Goal: Task Accomplishment & Management: Complete application form

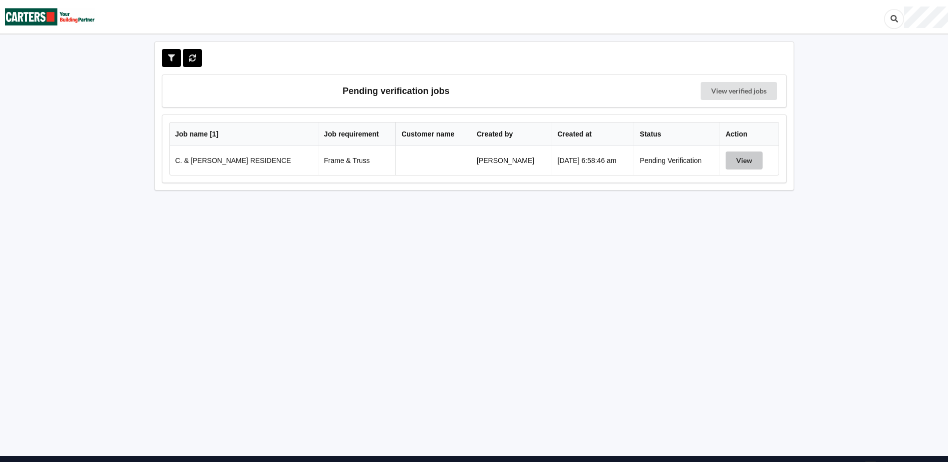
click at [751, 165] on button "View" at bounding box center [743, 160] width 37 height 18
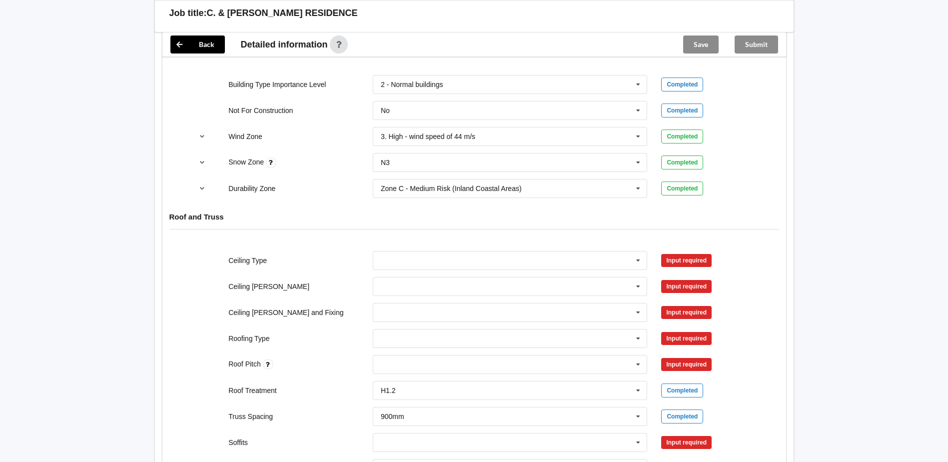
scroll to position [450, 0]
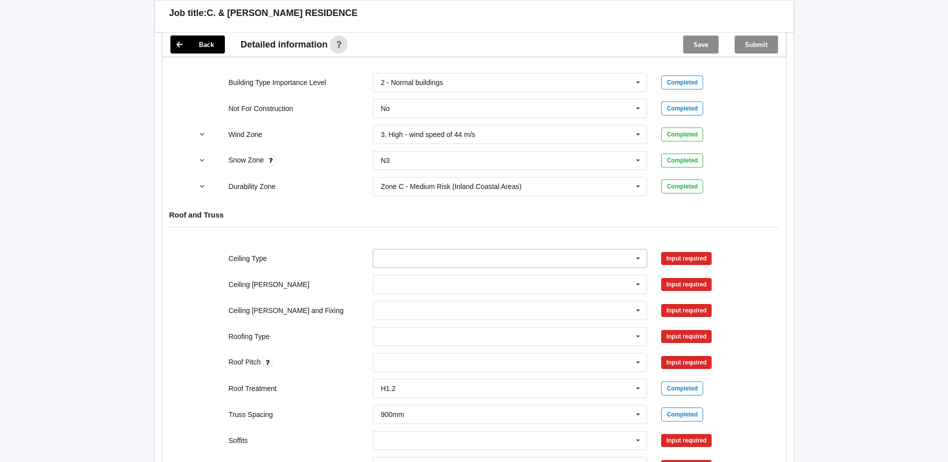
click at [458, 261] on input "text" at bounding box center [511, 258] width 274 height 18
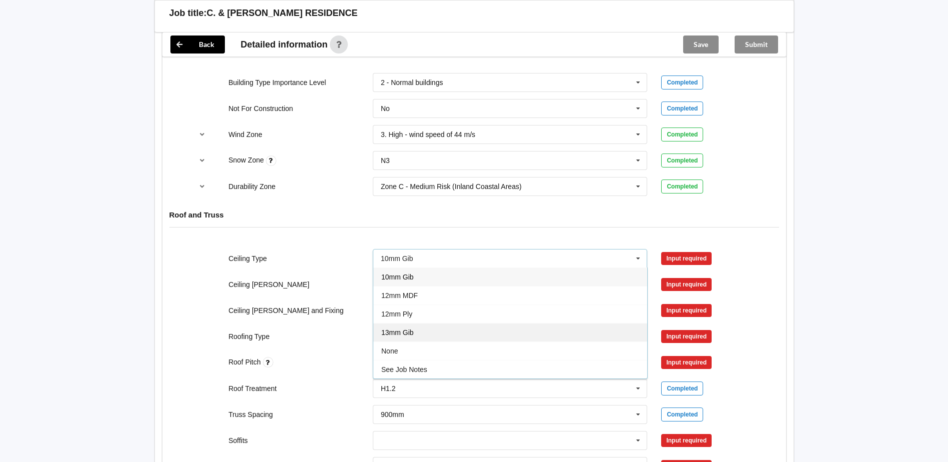
click at [425, 333] on div "13mm Gib" at bounding box center [510, 332] width 274 height 18
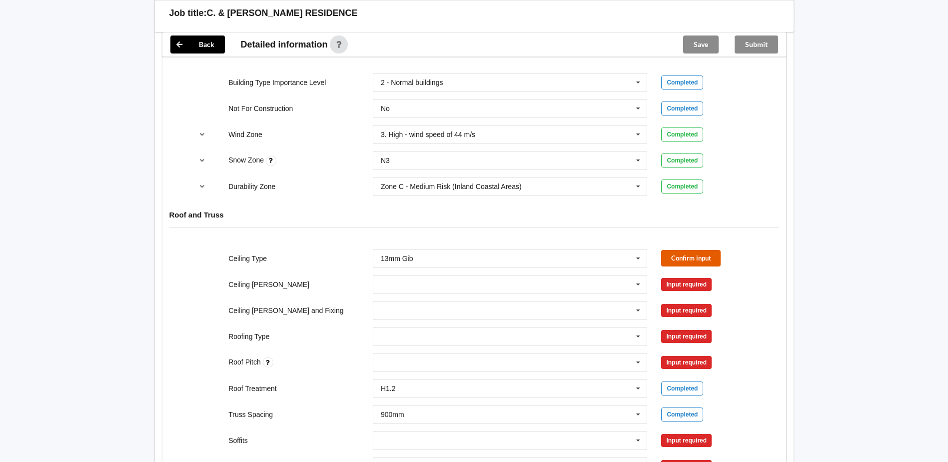
click at [681, 254] on button "Confirm input" at bounding box center [690, 258] width 59 height 16
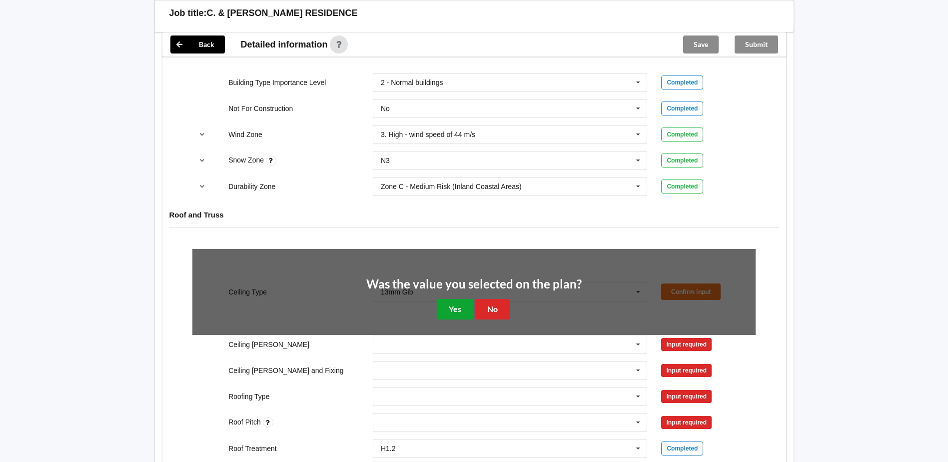
click at [451, 310] on button "Yes" at bounding box center [455, 309] width 36 height 20
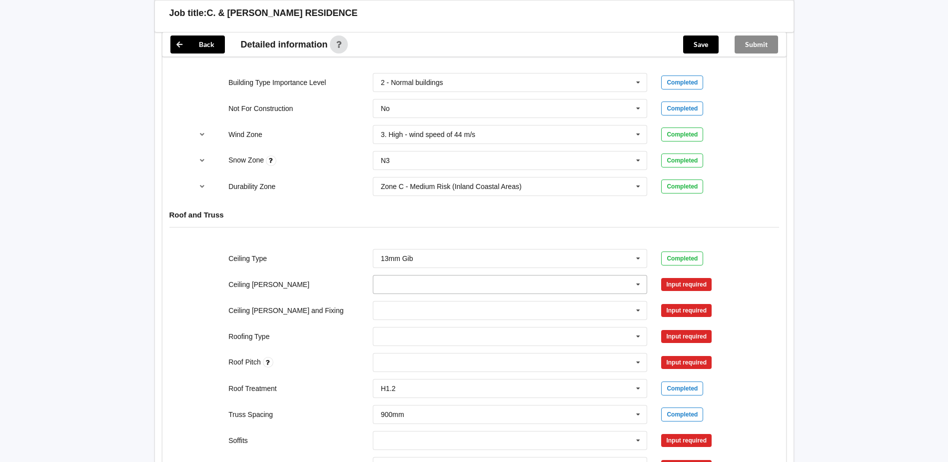
click at [439, 287] on input "text" at bounding box center [511, 284] width 274 height 18
click at [424, 341] on div "600mm" at bounding box center [510, 339] width 274 height 18
click at [415, 304] on input "text" at bounding box center [511, 310] width 274 height 18
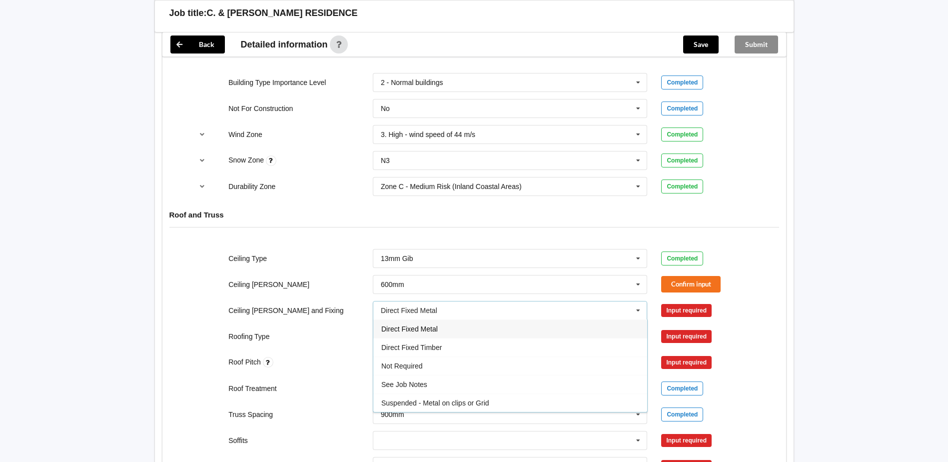
click at [423, 329] on span "Direct Fixed Metal" at bounding box center [409, 329] width 56 height 8
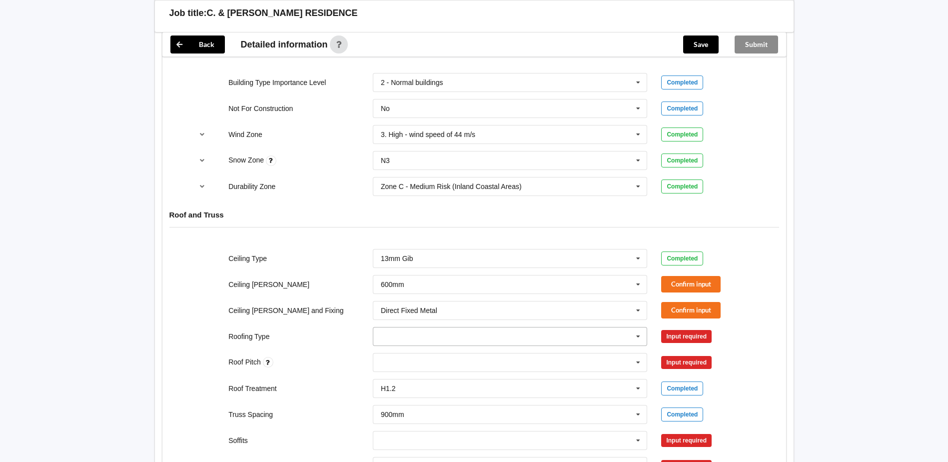
click at [427, 335] on input "text" at bounding box center [511, 336] width 274 height 18
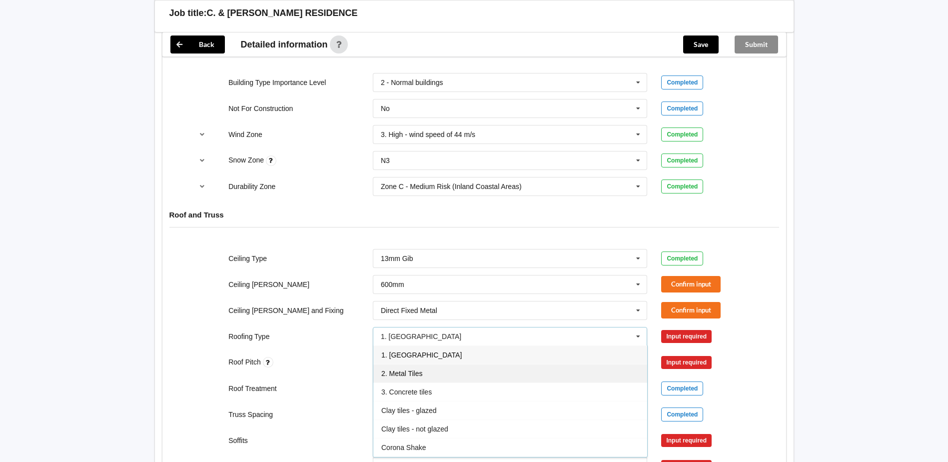
click at [427, 375] on div "2. Metal Tiles" at bounding box center [510, 373] width 274 height 18
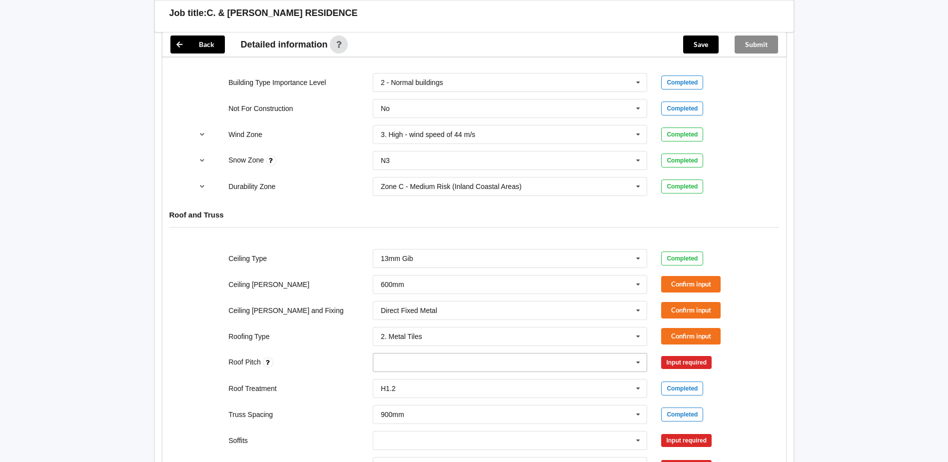
click at [430, 365] on div "None" at bounding box center [510, 362] width 275 height 19
type input "25"
click at [413, 383] on div "Add 25" at bounding box center [510, 380] width 274 height 18
click at [674, 285] on button "Confirm input" at bounding box center [690, 284] width 59 height 16
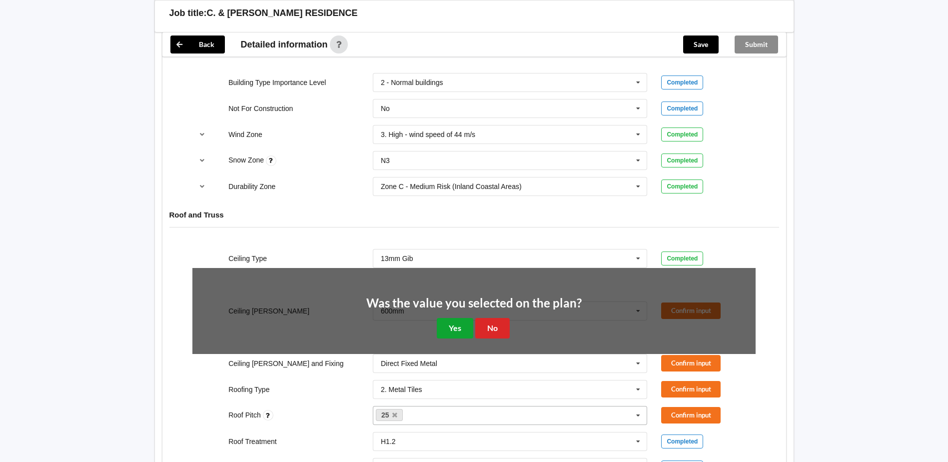
click at [461, 332] on button "Yes" at bounding box center [455, 328] width 36 height 20
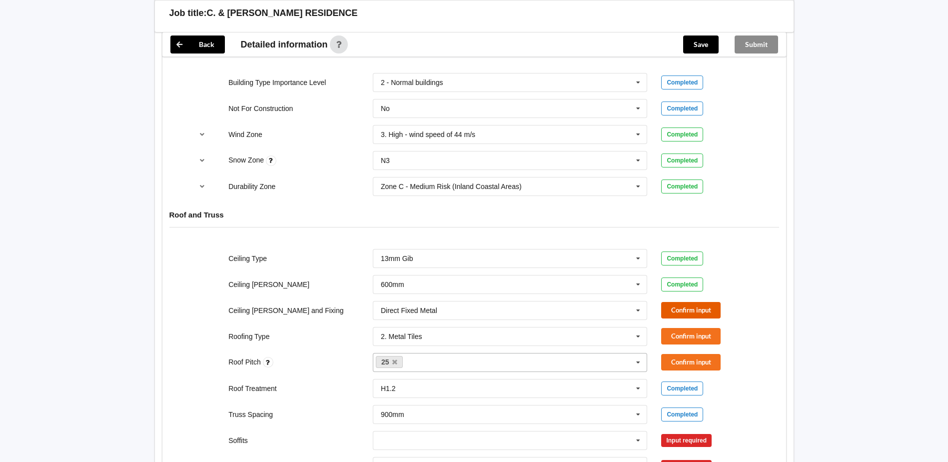
click at [689, 310] on button "Confirm input" at bounding box center [690, 310] width 59 height 16
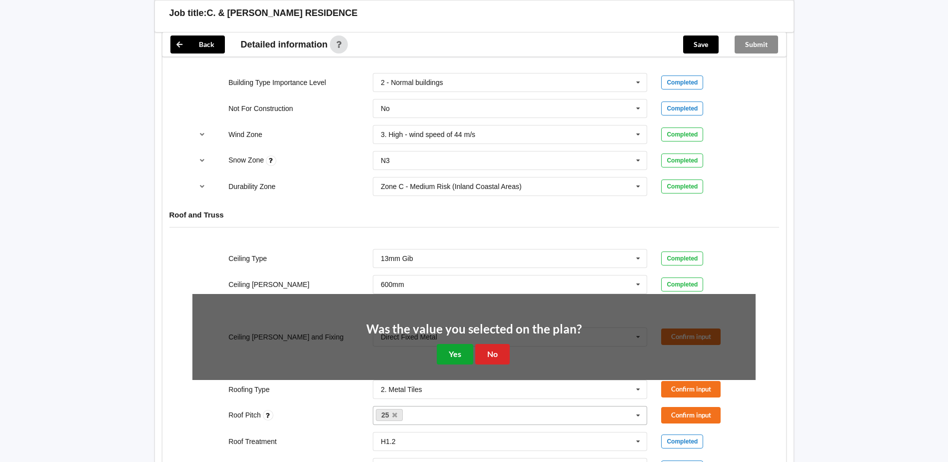
click at [465, 354] on button "Yes" at bounding box center [455, 354] width 36 height 20
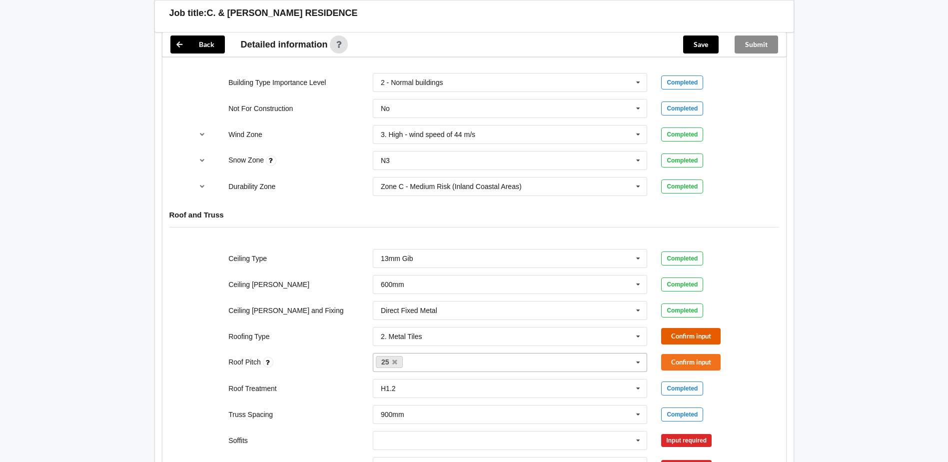
click at [681, 337] on button "Confirm input" at bounding box center [690, 336] width 59 height 16
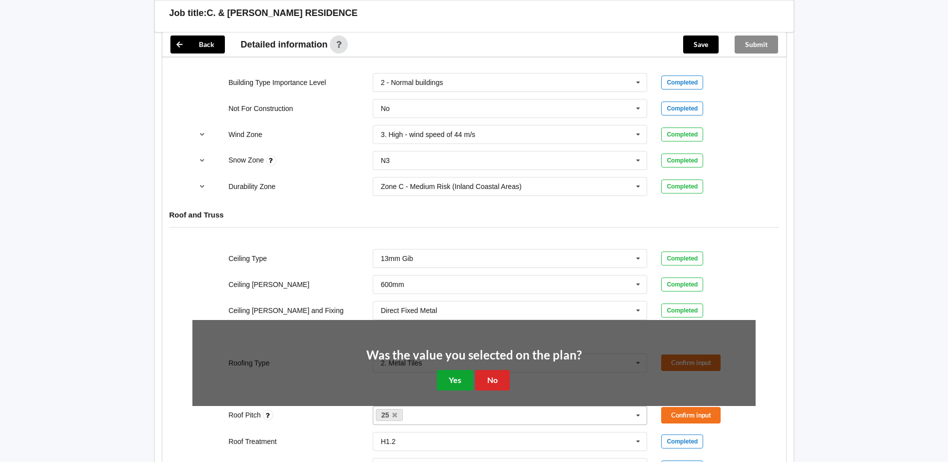
click at [453, 376] on button "Yes" at bounding box center [455, 380] width 36 height 20
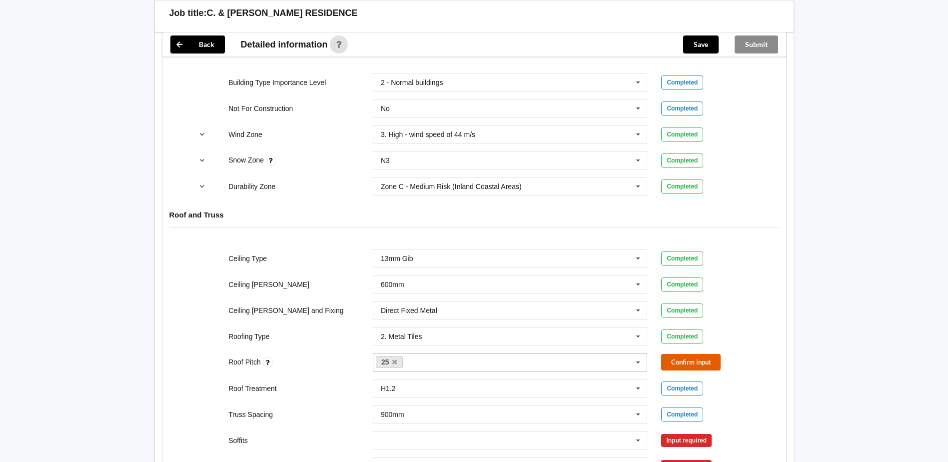
click at [693, 357] on button "Confirm input" at bounding box center [690, 362] width 59 height 16
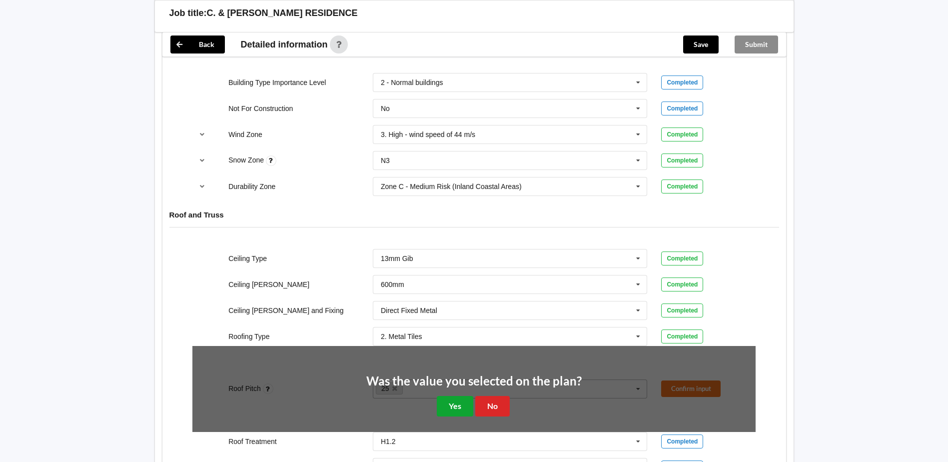
click at [459, 408] on button "Yes" at bounding box center [455, 406] width 36 height 20
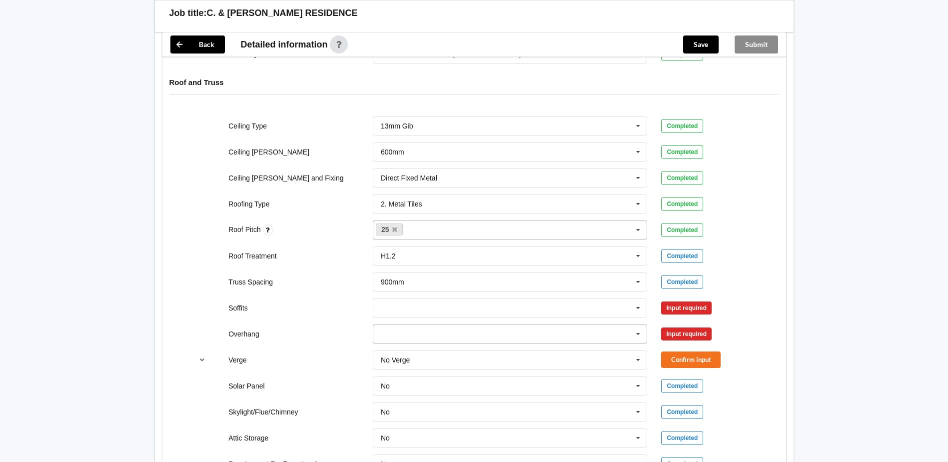
scroll to position [599, 0]
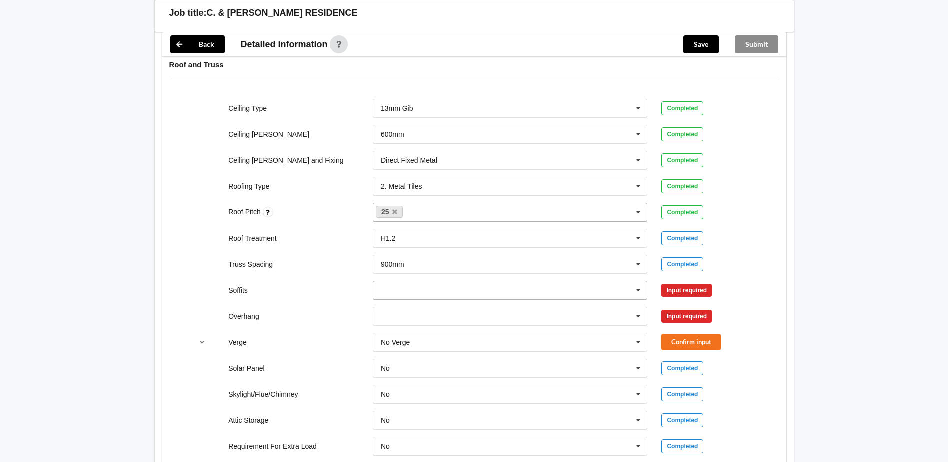
click at [631, 289] on icon at bounding box center [637, 290] width 15 height 18
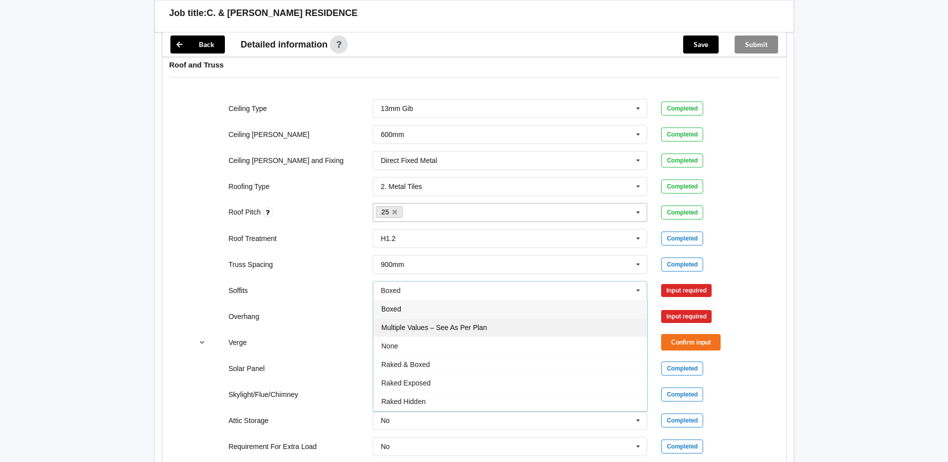
click at [499, 321] on div "Multiple Values – See As Per Plan" at bounding box center [510, 327] width 274 height 18
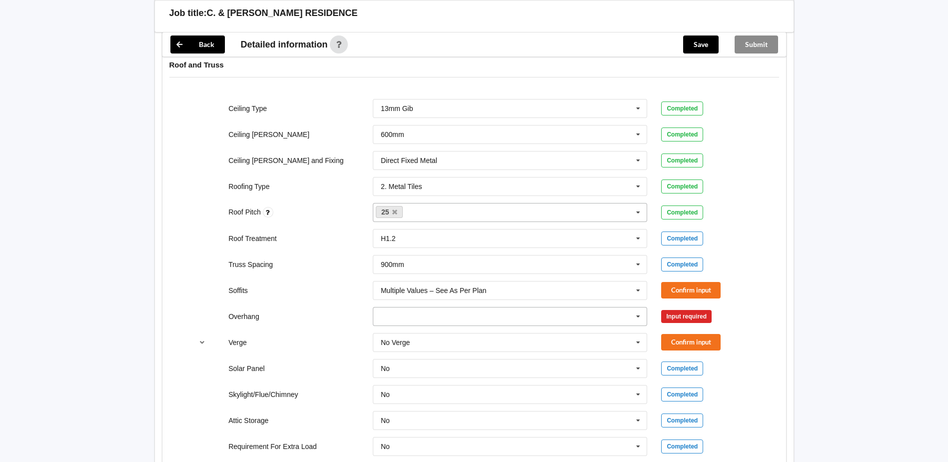
click at [540, 320] on input "text" at bounding box center [511, 316] width 274 height 18
click at [414, 374] on div "600mm" at bounding box center [510, 371] width 274 height 18
click at [676, 289] on button "Confirm input" at bounding box center [690, 290] width 59 height 16
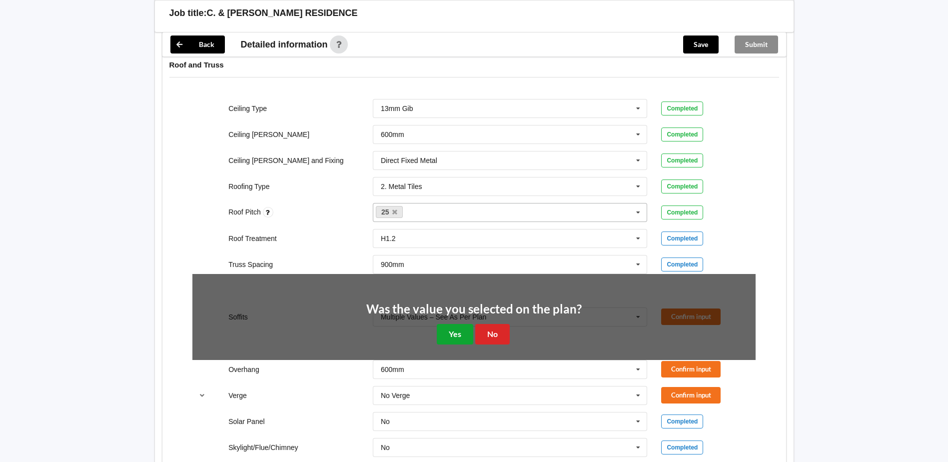
click at [467, 335] on button "Yes" at bounding box center [455, 334] width 36 height 20
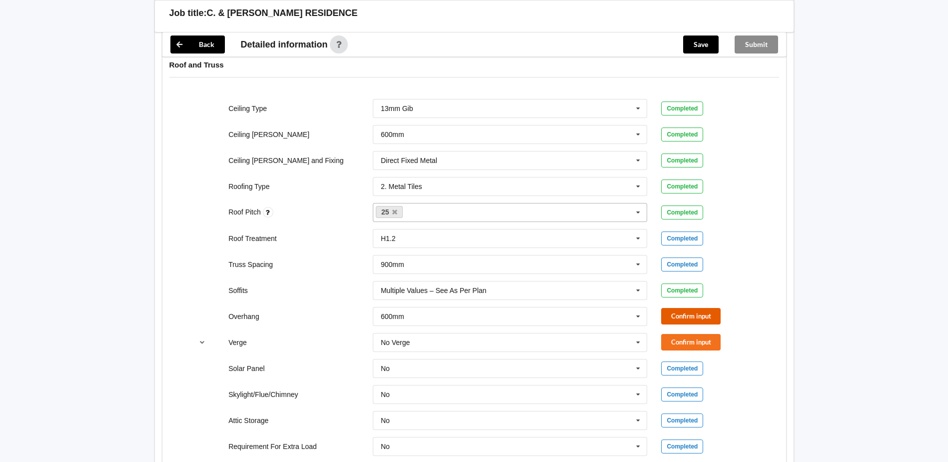
click at [676, 315] on button "Confirm input" at bounding box center [690, 316] width 59 height 16
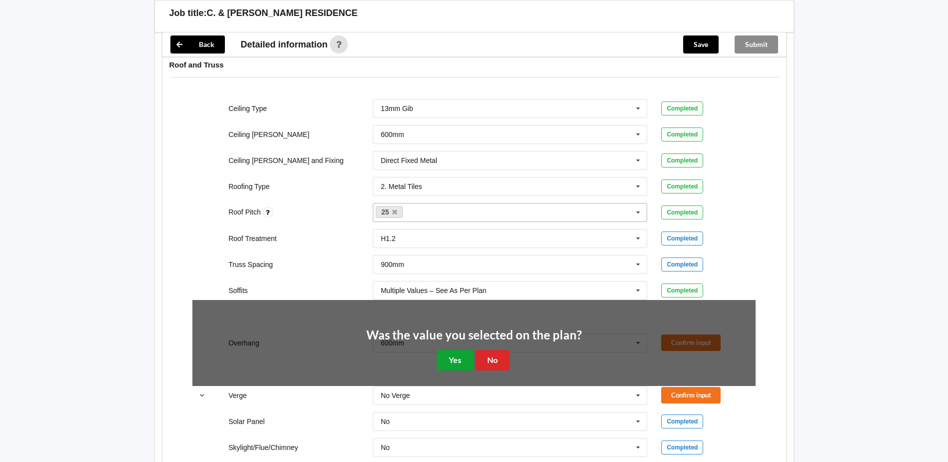
click at [456, 355] on button "Yes" at bounding box center [455, 360] width 36 height 20
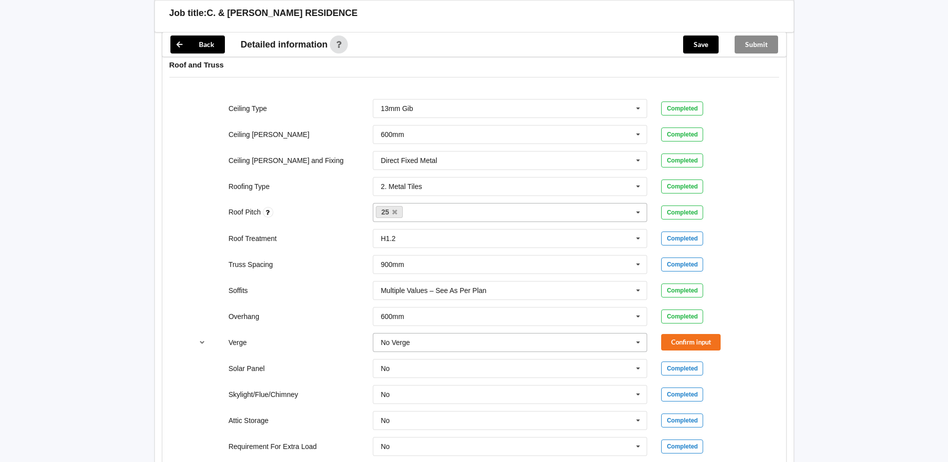
click at [636, 343] on icon at bounding box center [637, 342] width 15 height 18
click at [429, 288] on div "600mm" at bounding box center [510, 286] width 274 height 18
click at [679, 343] on button "Confirm input" at bounding box center [690, 342] width 59 height 16
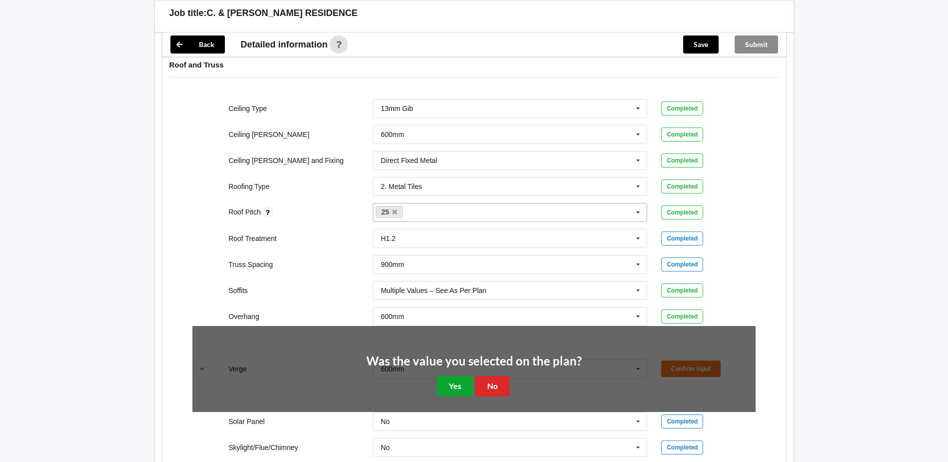
click at [450, 383] on button "Yes" at bounding box center [455, 386] width 36 height 20
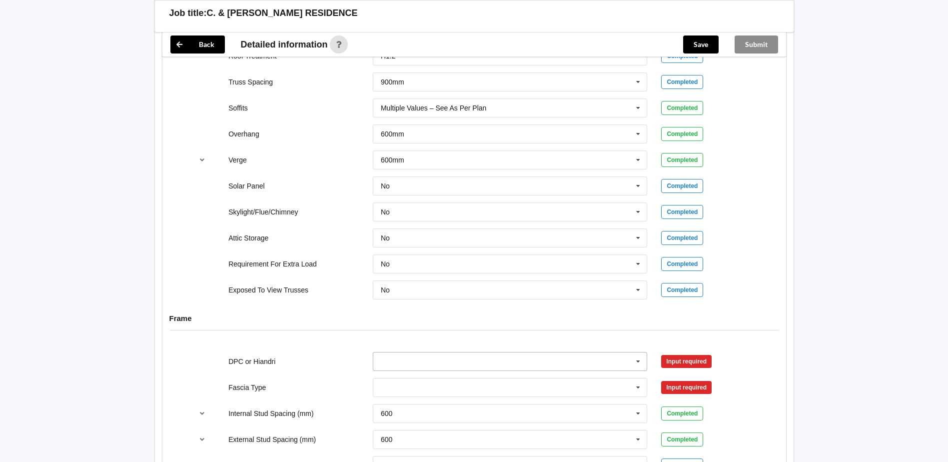
scroll to position [799, 0]
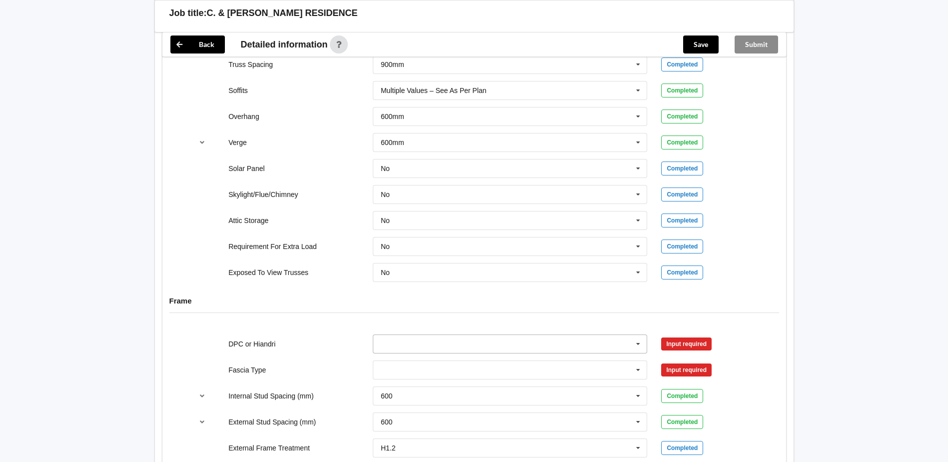
click at [636, 341] on icon at bounding box center [637, 344] width 15 height 18
click at [448, 377] on div "HIANDRI Fitted" at bounding box center [510, 380] width 274 height 18
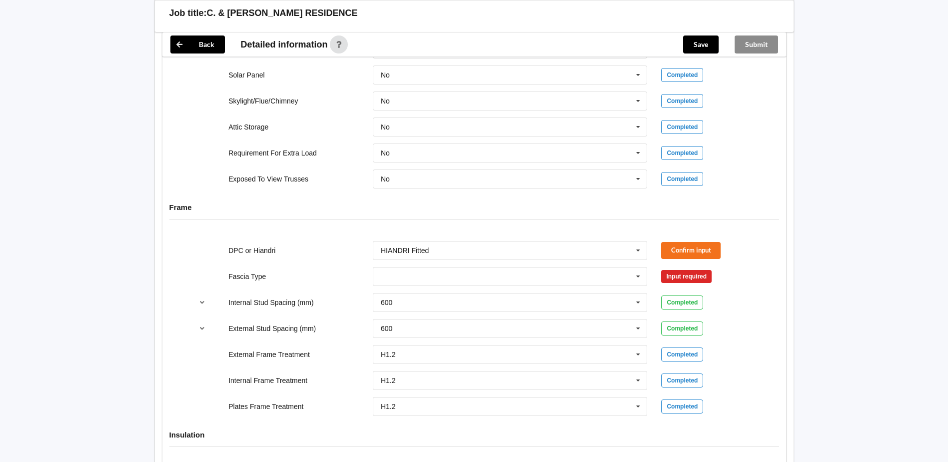
scroll to position [899, 0]
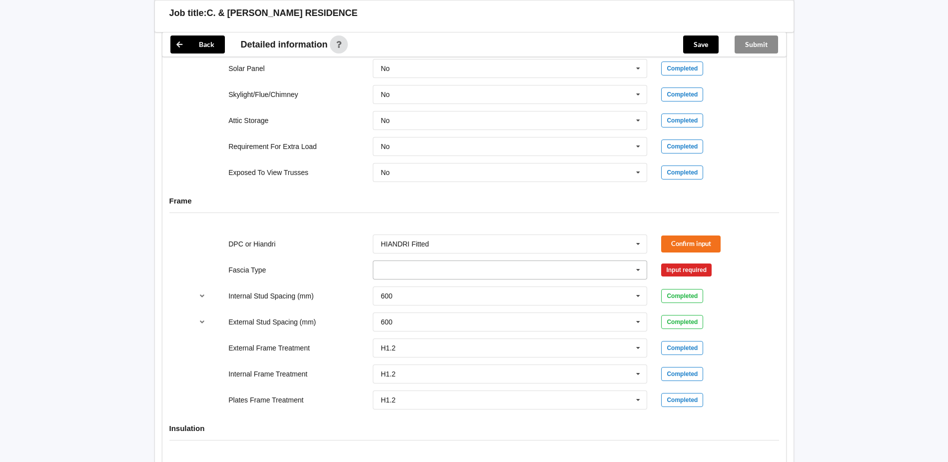
click at [638, 270] on icon at bounding box center [637, 270] width 15 height 18
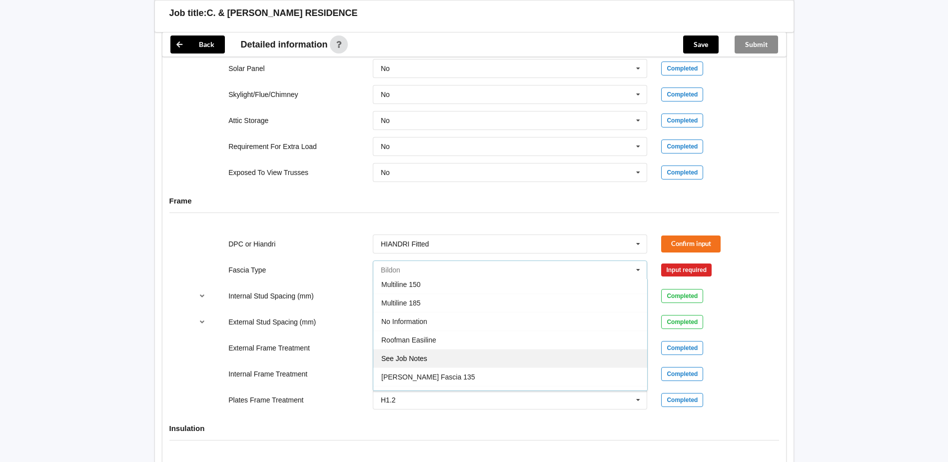
scroll to position [332, 0]
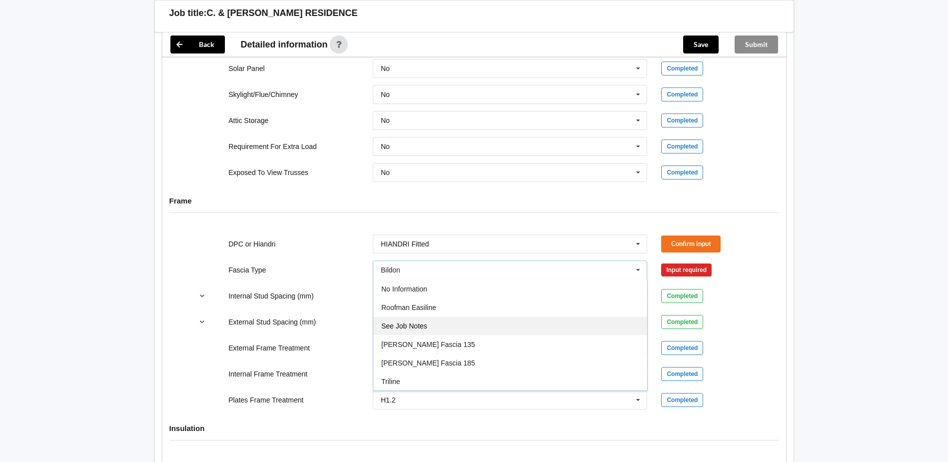
click at [451, 326] on div "See Job Notes" at bounding box center [510, 325] width 274 height 18
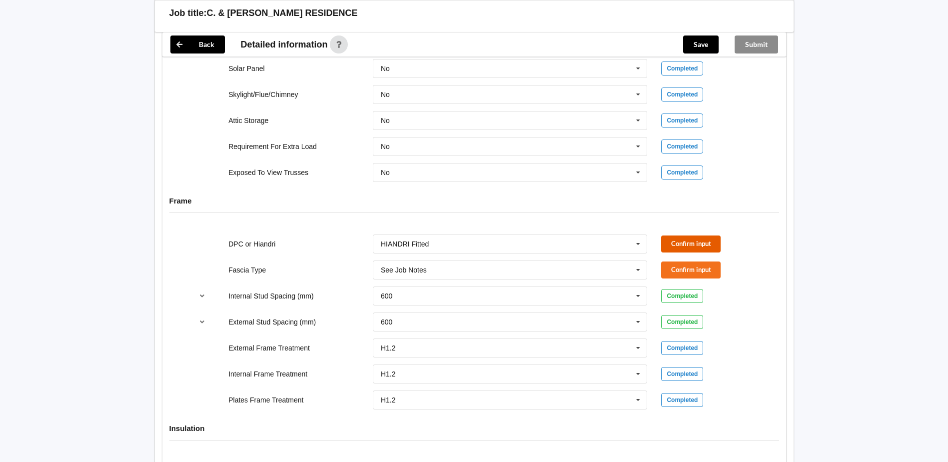
click at [674, 245] on button "Confirm input" at bounding box center [690, 243] width 59 height 16
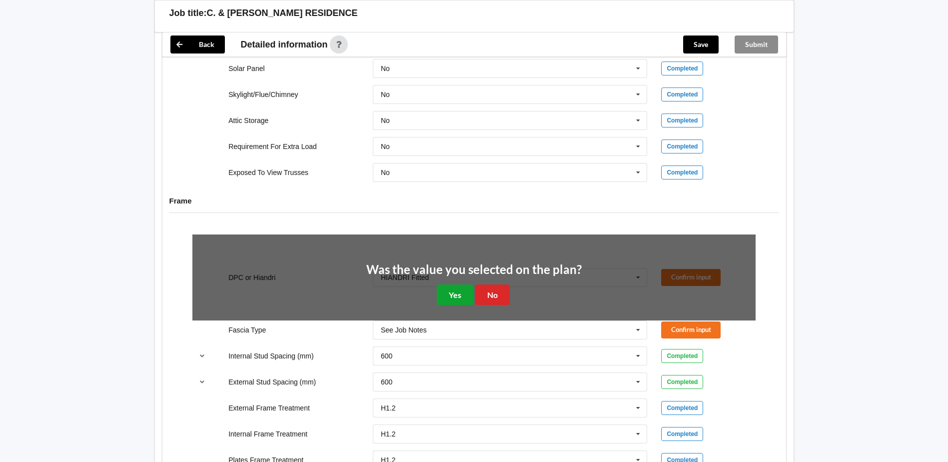
click at [455, 293] on button "Yes" at bounding box center [455, 294] width 36 height 20
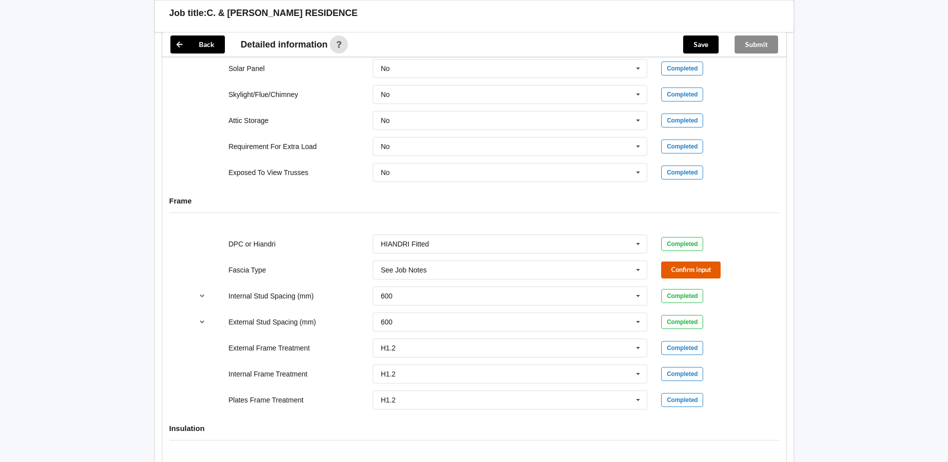
click at [715, 275] on button "Confirm input" at bounding box center [690, 269] width 59 height 16
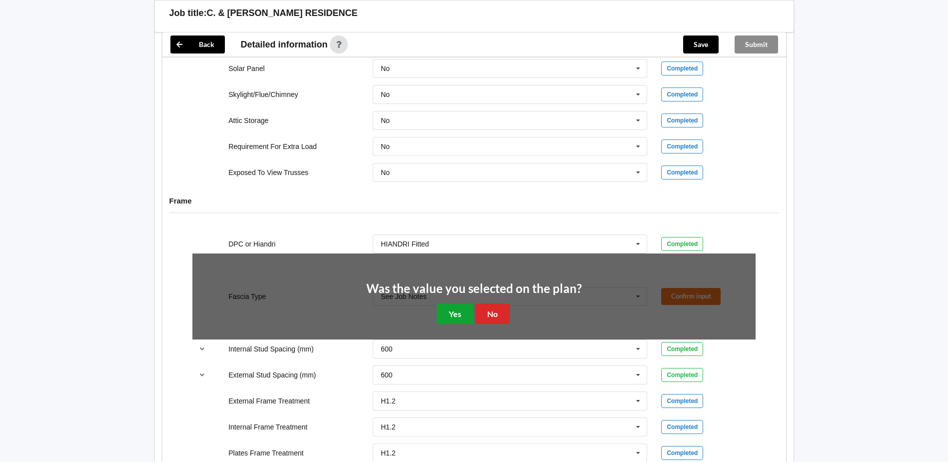
click at [458, 311] on button "Yes" at bounding box center [455, 313] width 36 height 20
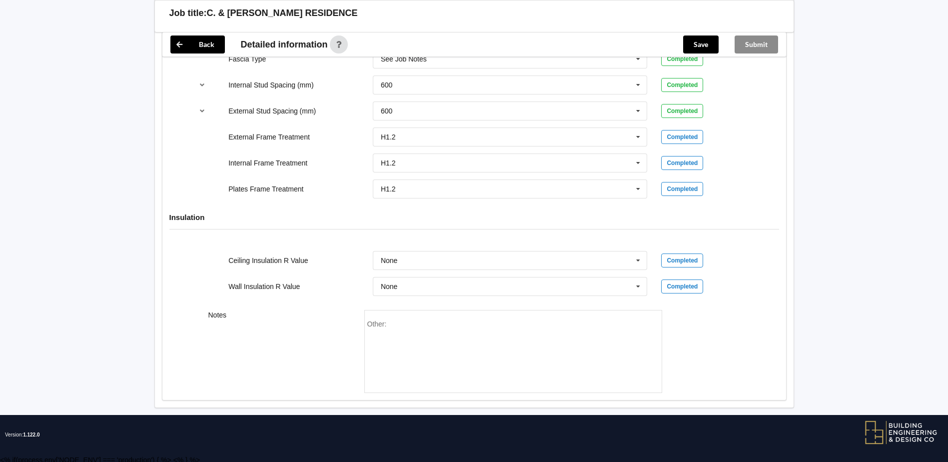
scroll to position [1113, 0]
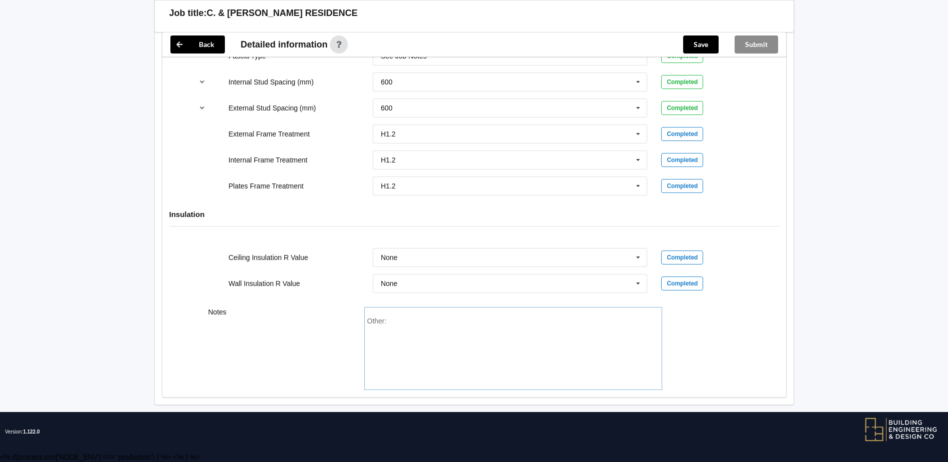
click at [423, 323] on div "Other:" at bounding box center [513, 352] width 292 height 70
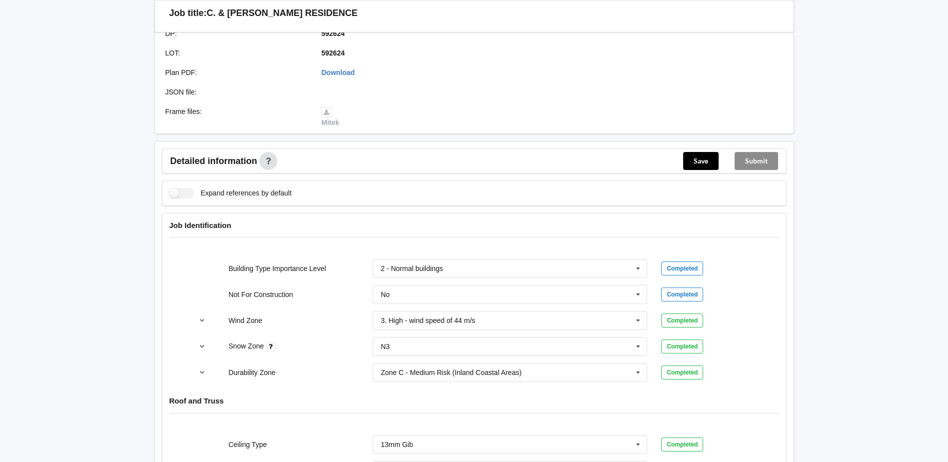
scroll to position [214, 0]
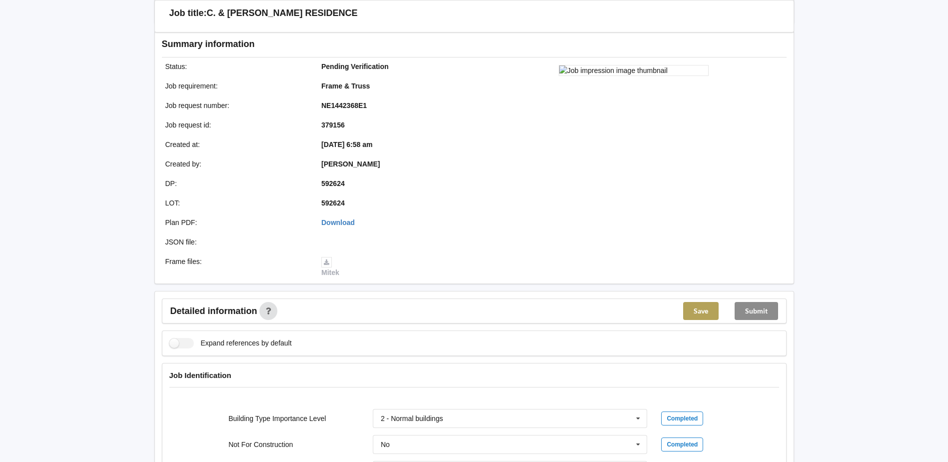
click at [698, 312] on button "Save" at bounding box center [700, 311] width 35 height 18
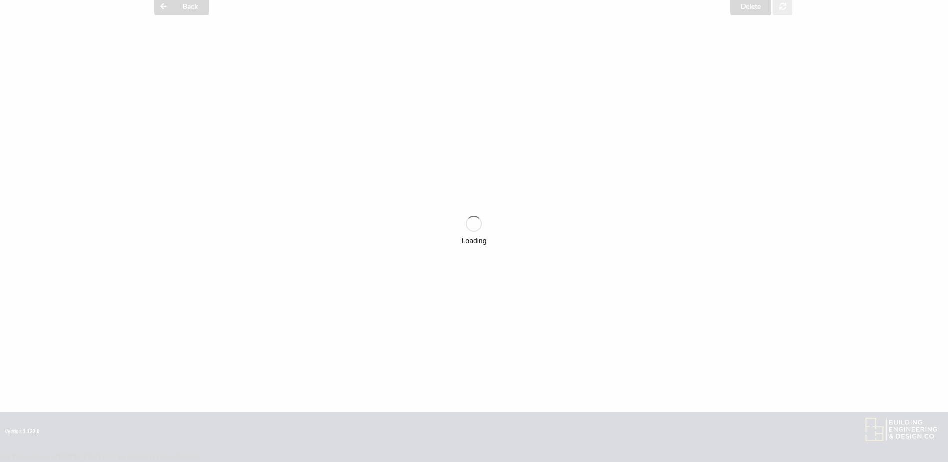
scroll to position [114, 0]
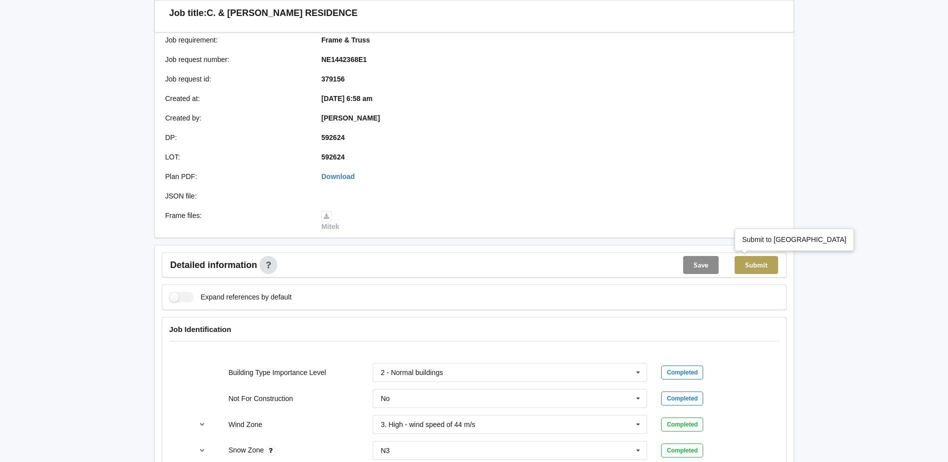
click at [771, 273] on button "Submit" at bounding box center [755, 265] width 43 height 18
